Goal: Task Accomplishment & Management: Manage account settings

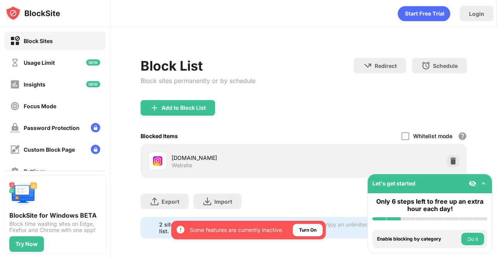
click at [455, 155] on div "[DOMAIN_NAME] Website" at bounding box center [303, 161] width 317 height 25
click at [449, 159] on img at bounding box center [453, 161] width 8 height 8
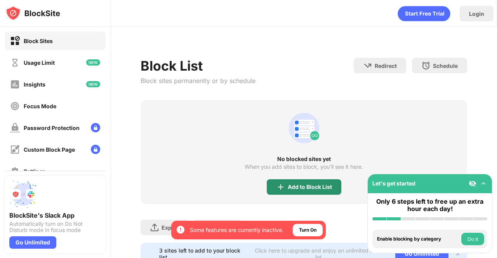
click at [281, 182] on img at bounding box center [280, 186] width 9 height 9
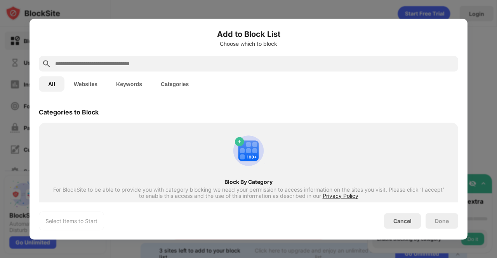
click at [220, 57] on div at bounding box center [248, 64] width 419 height 16
click at [224, 61] on input "text" at bounding box center [254, 63] width 400 height 9
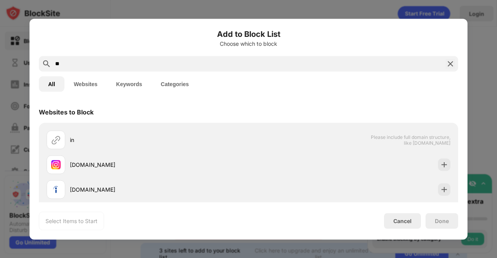
type input "**"
click at [449, 164] on div "in Please include full domain structure, like [DOMAIN_NAME] [DOMAIN_NAME] [DOMA…" at bounding box center [248, 202] width 419 height 158
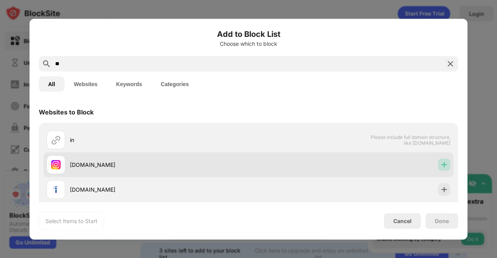
click at [438, 158] on div at bounding box center [444, 164] width 12 height 12
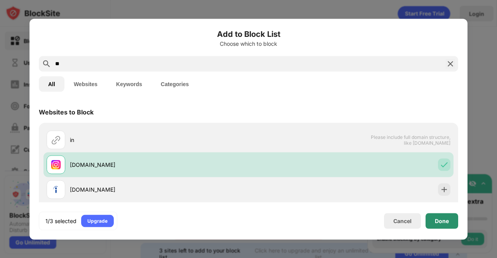
click at [435, 221] on div "Done" at bounding box center [442, 221] width 14 height 6
